Goal: Task Accomplishment & Management: Manage account settings

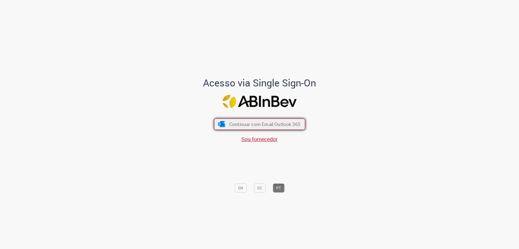
click at [266, 125] on span "Continuar com Email Outlook 365" at bounding box center [264, 124] width 71 height 6
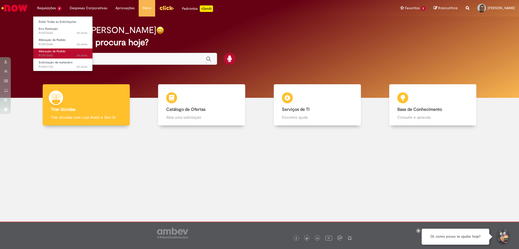
click at [52, 54] on span "3d atrás 3 dias atrás R13572603" at bounding box center [63, 55] width 49 height 4
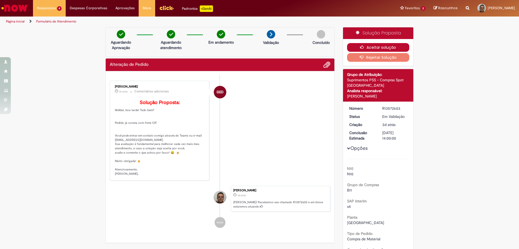
click at [389, 47] on button "Aceitar solução" at bounding box center [378, 47] width 62 height 9
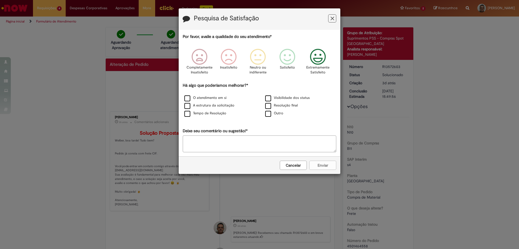
click at [319, 61] on icon "Feedback" at bounding box center [318, 57] width 20 height 16
click at [273, 107] on label "Resolução final" at bounding box center [281, 105] width 33 height 5
click at [320, 164] on button "Enviar" at bounding box center [322, 164] width 27 height 9
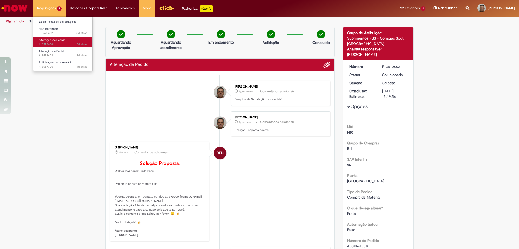
click at [53, 41] on span "Alteração de Pedido" at bounding box center [52, 40] width 27 height 4
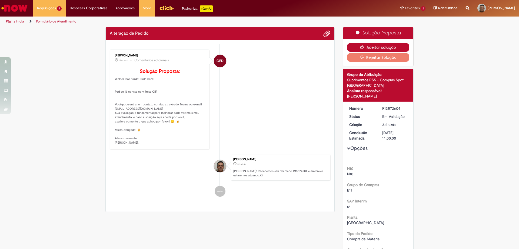
click at [386, 49] on button "Aceitar solução" at bounding box center [378, 47] width 62 height 9
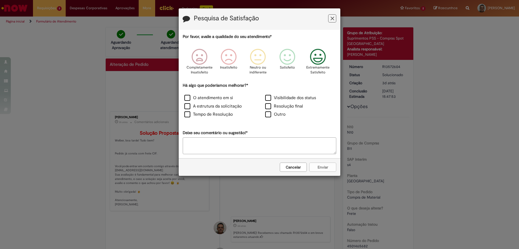
click at [316, 59] on icon "Feedback" at bounding box center [318, 57] width 20 height 16
click at [272, 107] on label "Resolução final" at bounding box center [284, 106] width 38 height 6
click at [317, 167] on button "Enviar" at bounding box center [322, 166] width 27 height 9
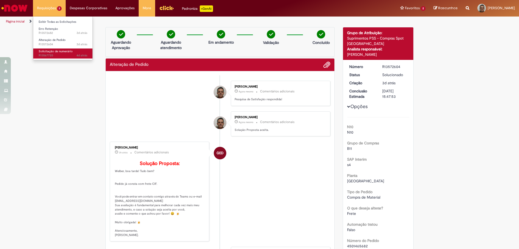
click at [55, 52] on span "Solicitação de numerário" at bounding box center [56, 51] width 34 height 4
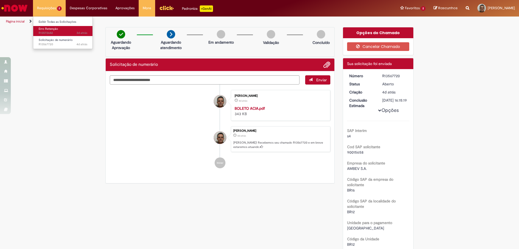
click at [44, 30] on span "Erro Retenção" at bounding box center [48, 29] width 19 height 4
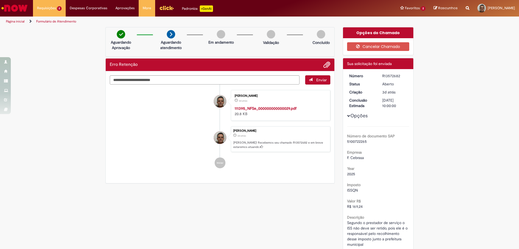
click at [16, 22] on link "Página inicial" at bounding box center [15, 21] width 19 height 4
